Goal: Contribute content

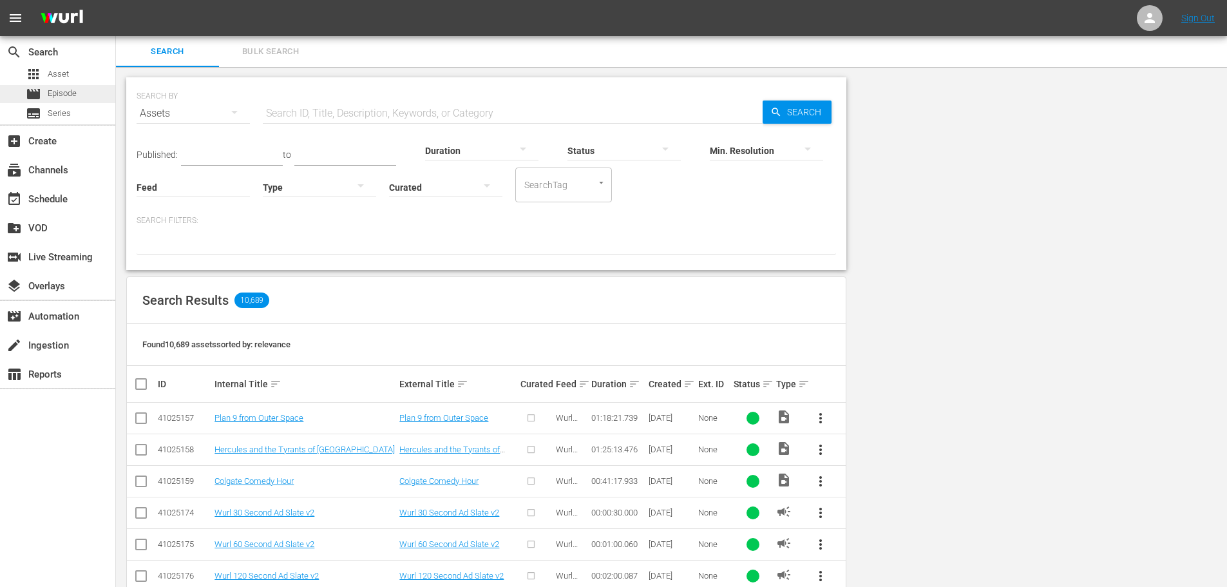
click at [79, 56] on div "movie Episode" at bounding box center [57, 94] width 115 height 18
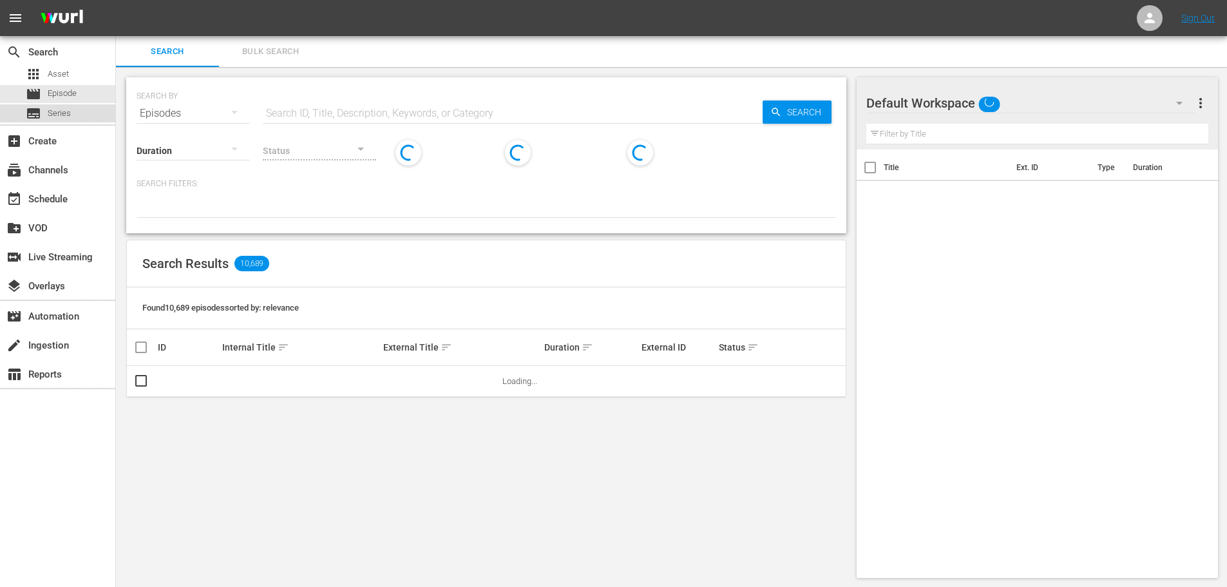
click at [72, 56] on div "subtitles Series" at bounding box center [57, 113] width 115 height 18
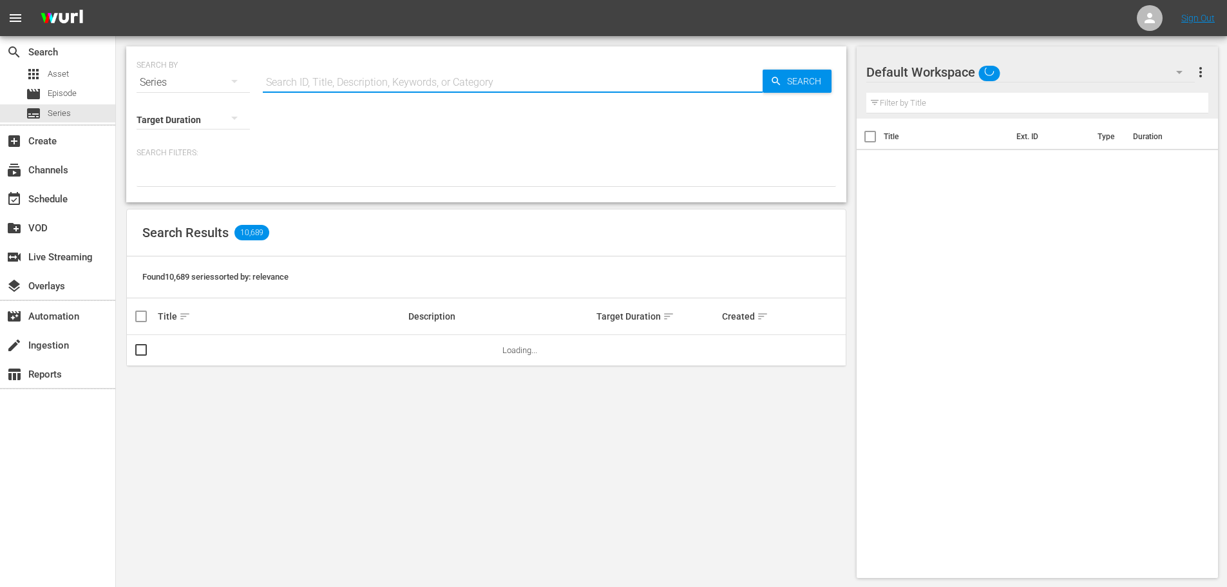
click at [325, 56] on input "text" at bounding box center [513, 82] width 500 height 31
paste input "56792155"
type input "56792155"
click at [330, 56] on icon "button" at bounding box center [776, 81] width 12 height 12
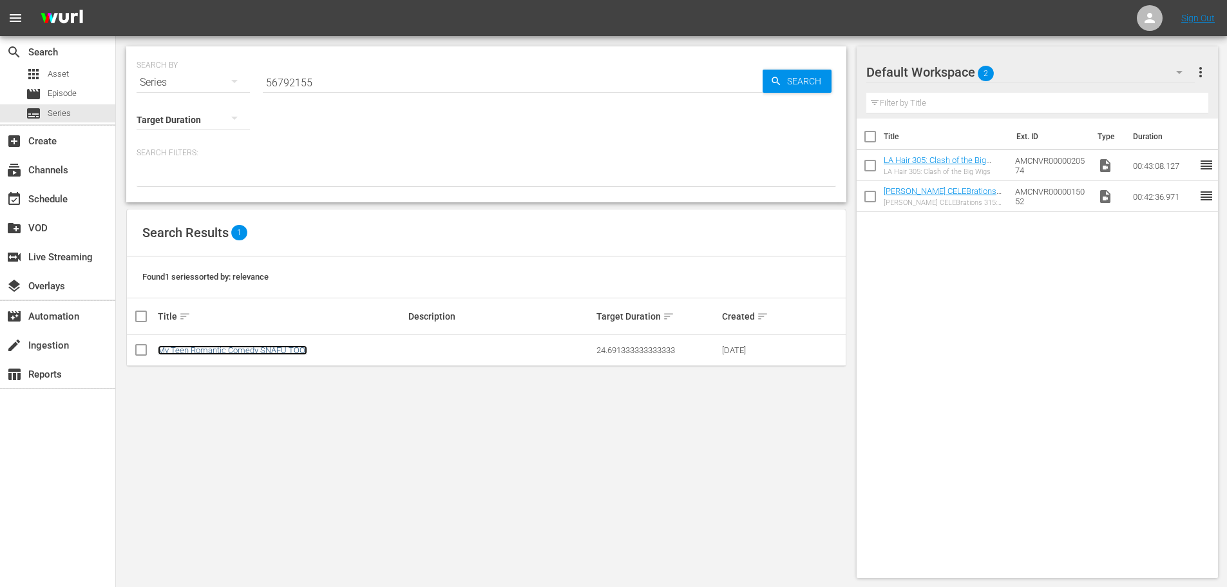
click at [281, 56] on link "My Teen Romantic Comedy SNAFU TOO!" at bounding box center [232, 350] width 149 height 10
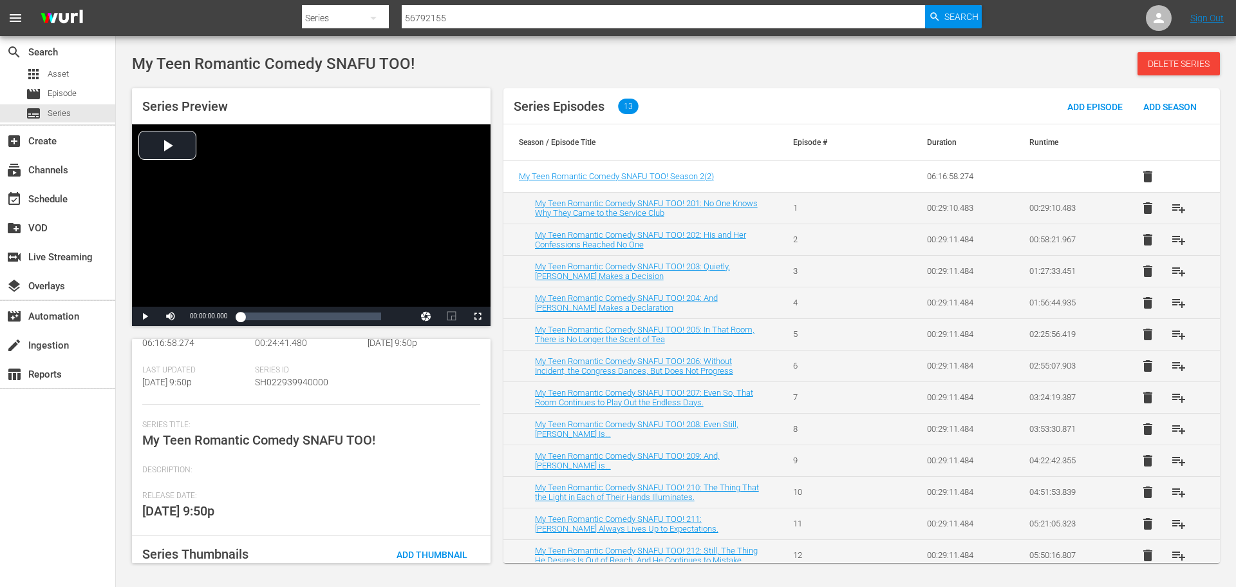
scroll to position [122, 0]
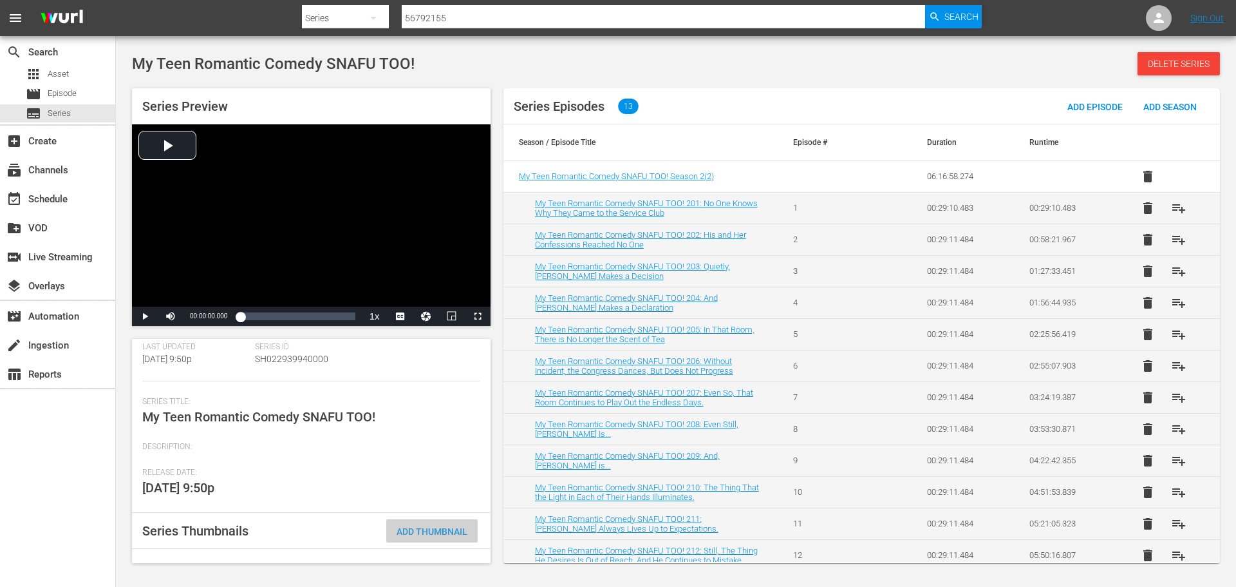
click at [330, 56] on span "Add Thumbnail" at bounding box center [431, 531] width 91 height 10
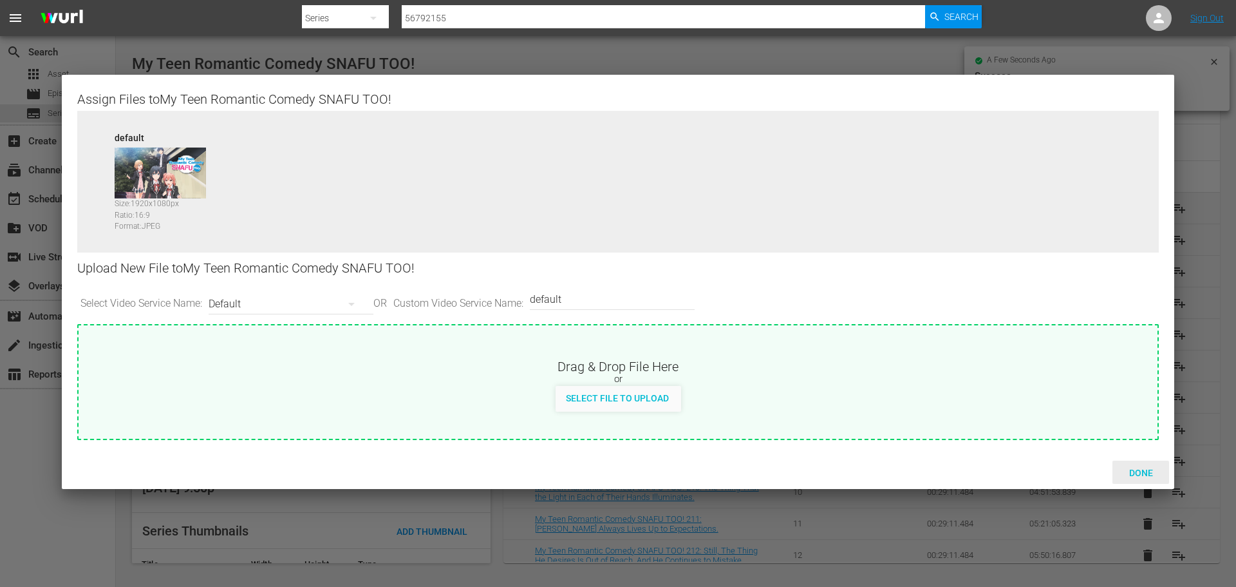
click at [330, 56] on span "Done" at bounding box center [1141, 473] width 44 height 10
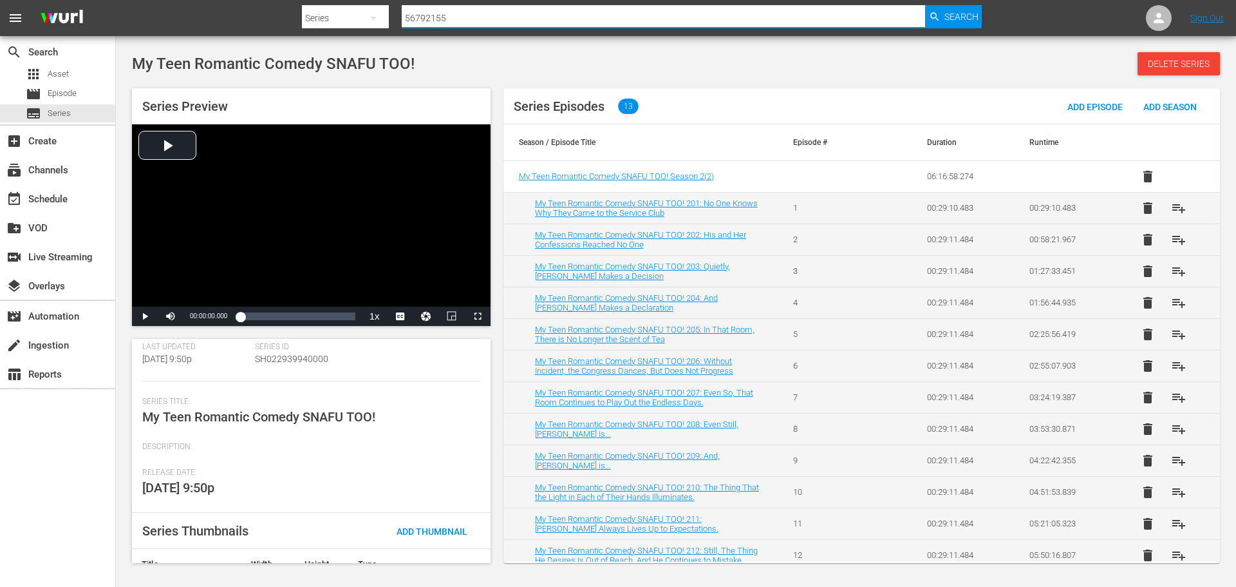
drag, startPoint x: 413, startPoint y: 15, endPoint x: 396, endPoint y: 36, distance: 26.6
click at [258, 19] on nav "menu Search By Series Search ID, Title, Description, Keywords, or Category 5679…" at bounding box center [618, 18] width 1236 height 36
paste input "84620"
type input "56784620"
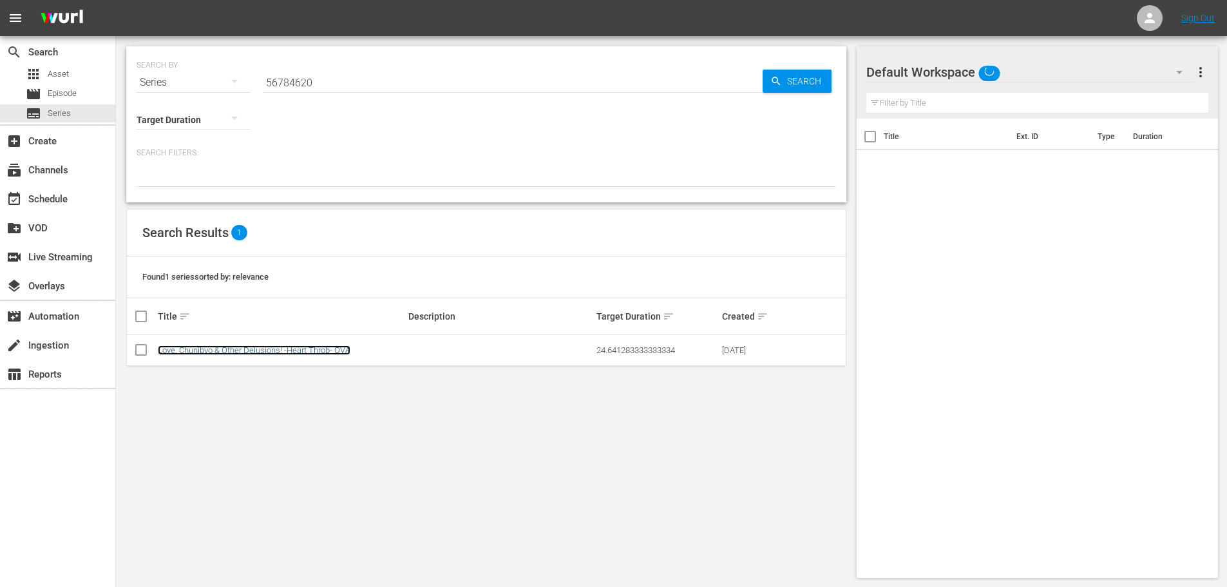
click at [260, 56] on link "Love, Chunibyo & Other Delusions! -Heart Throb- OVA" at bounding box center [254, 350] width 193 height 10
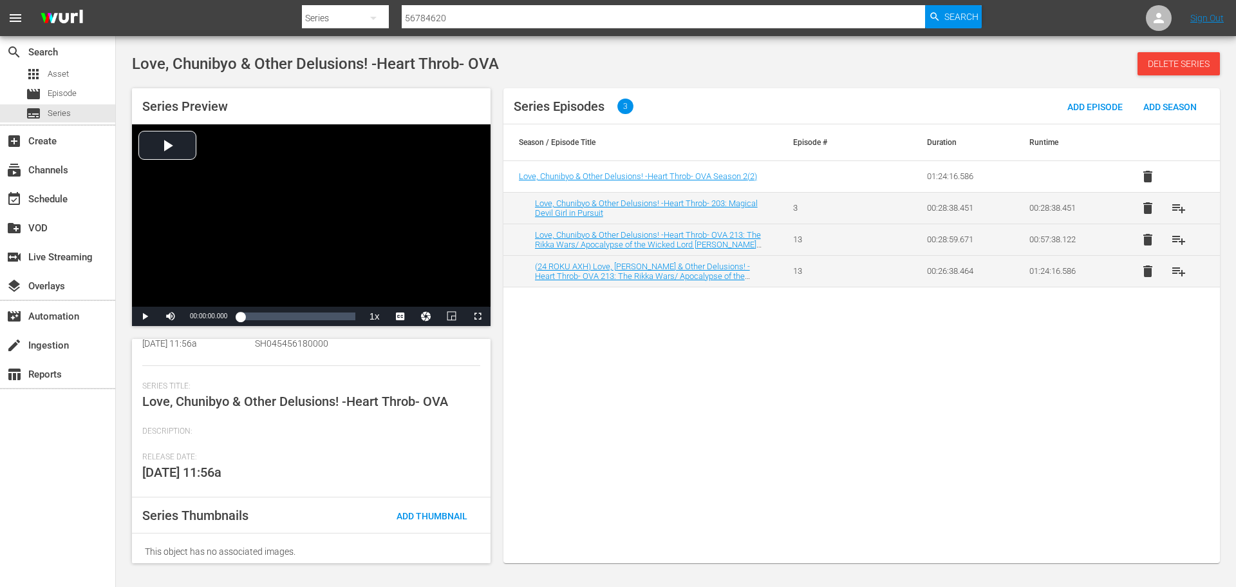
scroll to position [144, 0]
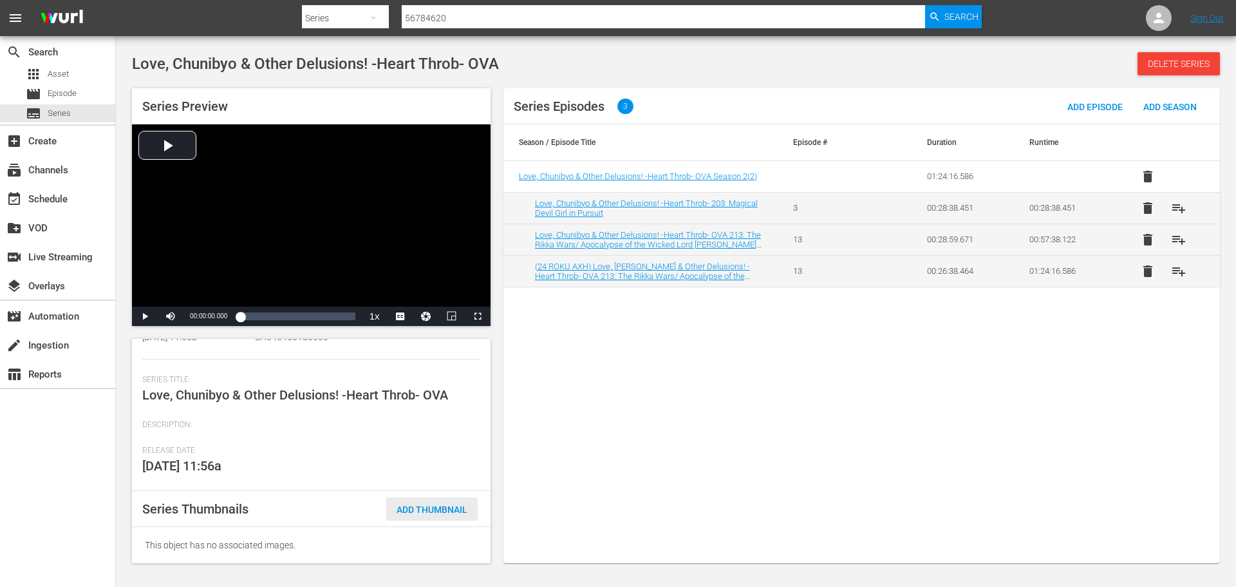
click at [330, 56] on span "Add Thumbnail" at bounding box center [431, 509] width 91 height 10
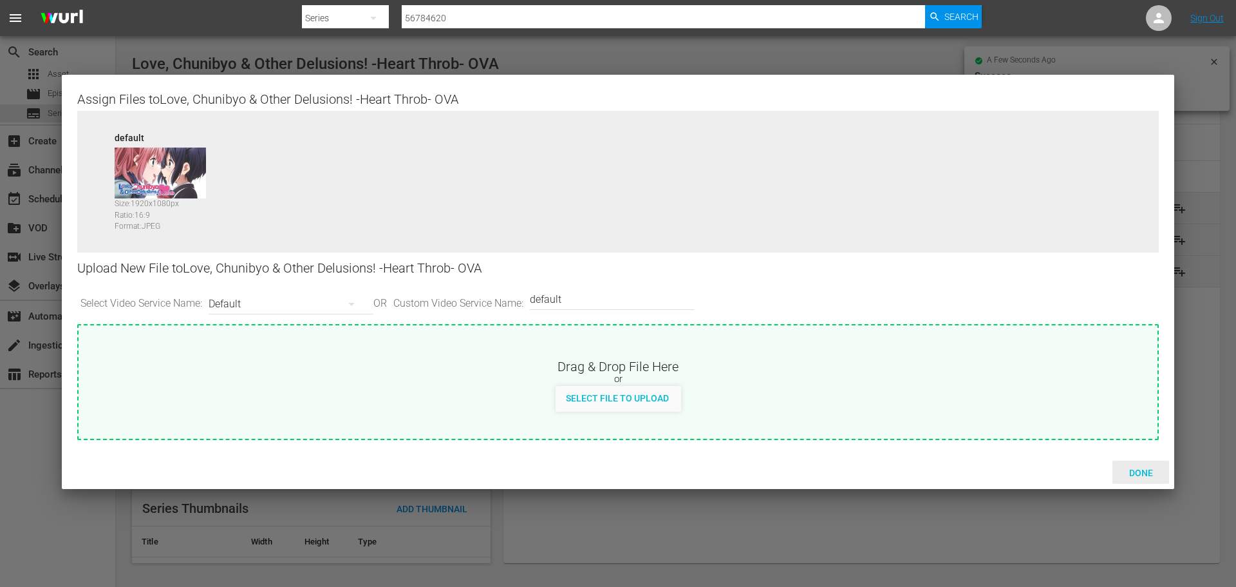
click at [330, 56] on div "Done" at bounding box center [1141, 472] width 57 height 24
